Goal: Task Accomplishment & Management: Use online tool/utility

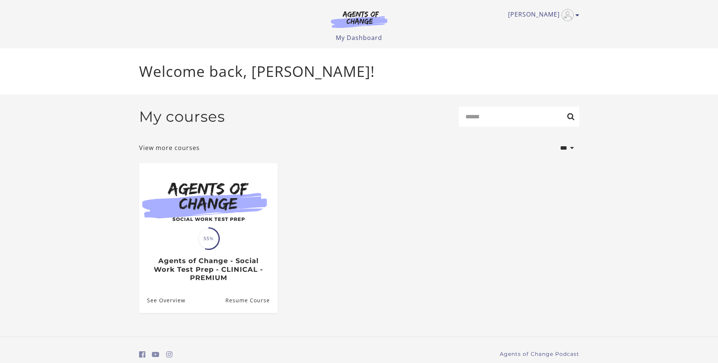
click at [343, 157] on div "**********" at bounding box center [359, 148] width 440 height 18
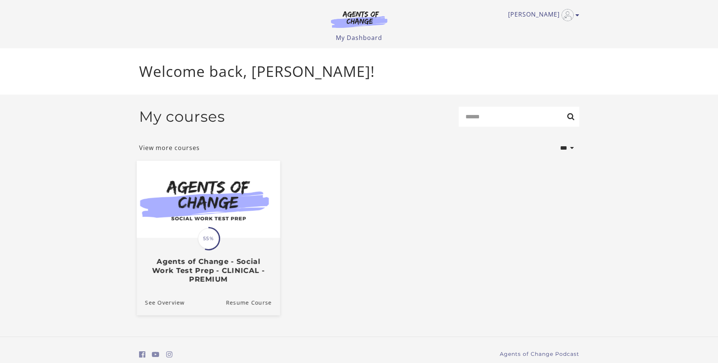
click at [228, 202] on img at bounding box center [207, 199] width 143 height 77
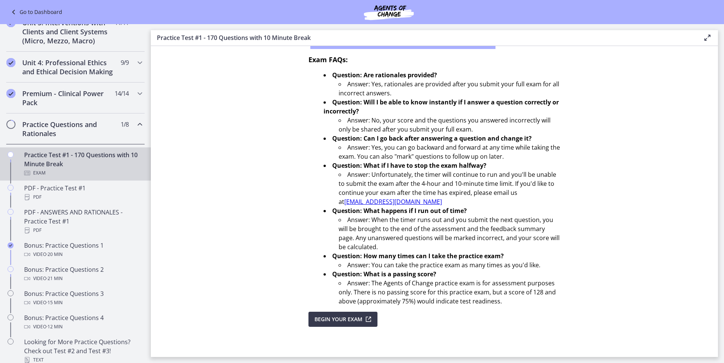
scroll to position [278, 0]
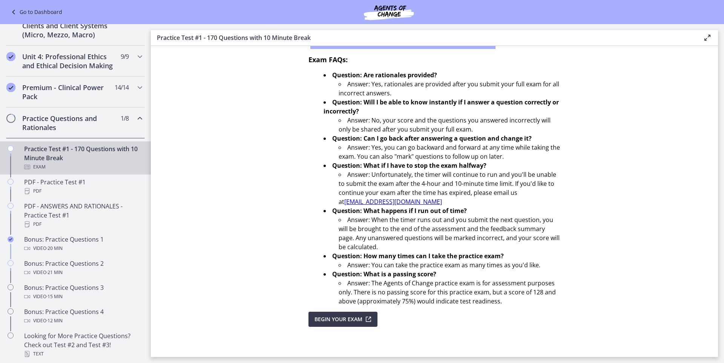
click at [94, 162] on div "Practice Test #1 - 170 Questions with 10 Minute Break Exam" at bounding box center [83, 157] width 118 height 27
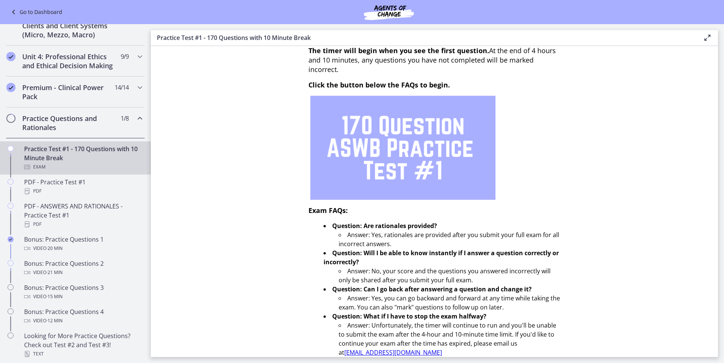
scroll to position [197, 0]
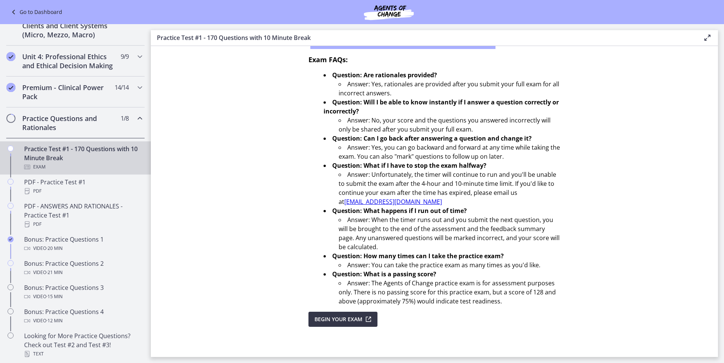
click at [349, 321] on span "Begin Your Exam" at bounding box center [338, 319] width 48 height 9
